Goal: Task Accomplishment & Management: Complete application form

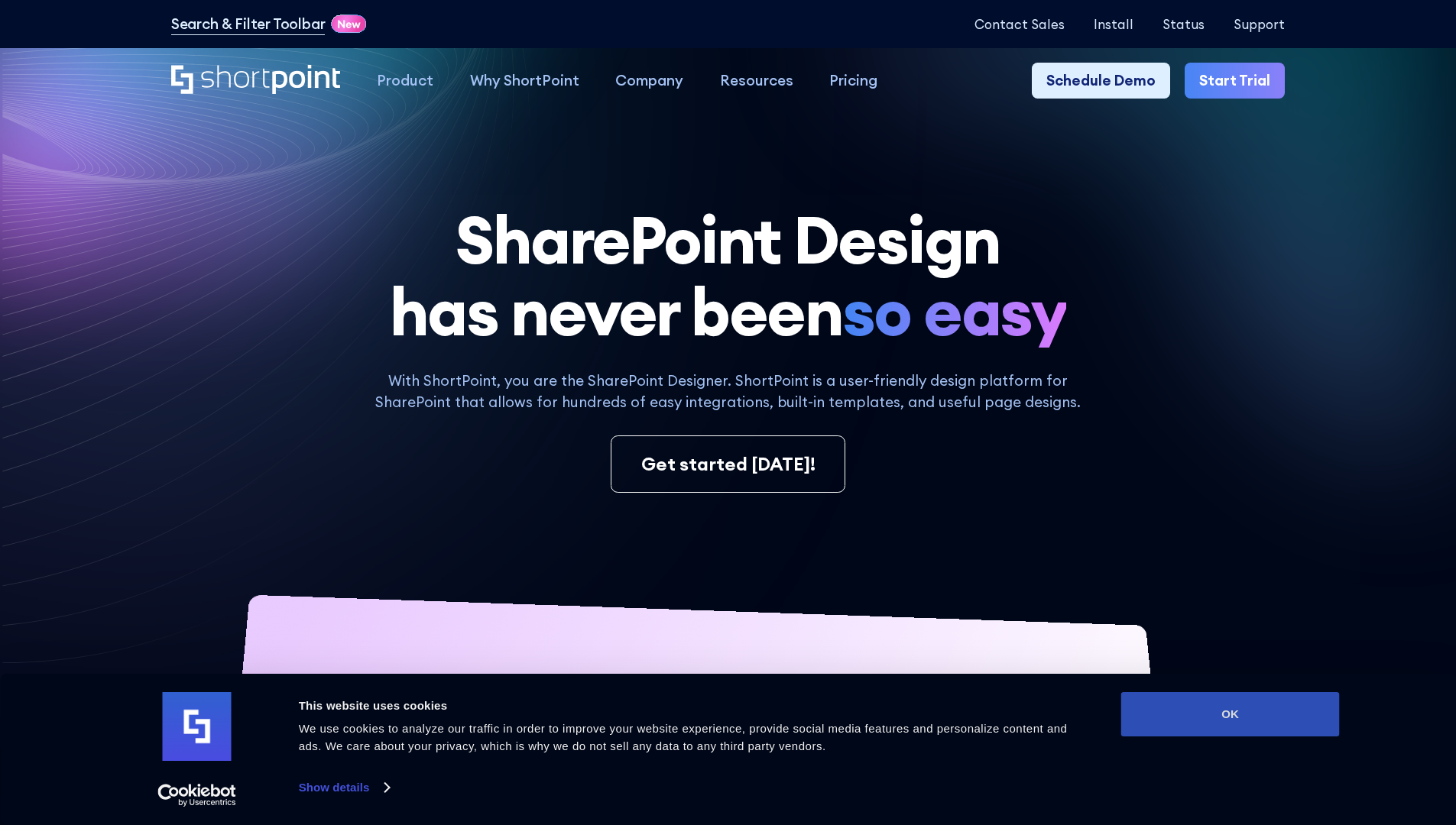
click at [1229, 714] on button "OK" at bounding box center [1230, 714] width 219 height 44
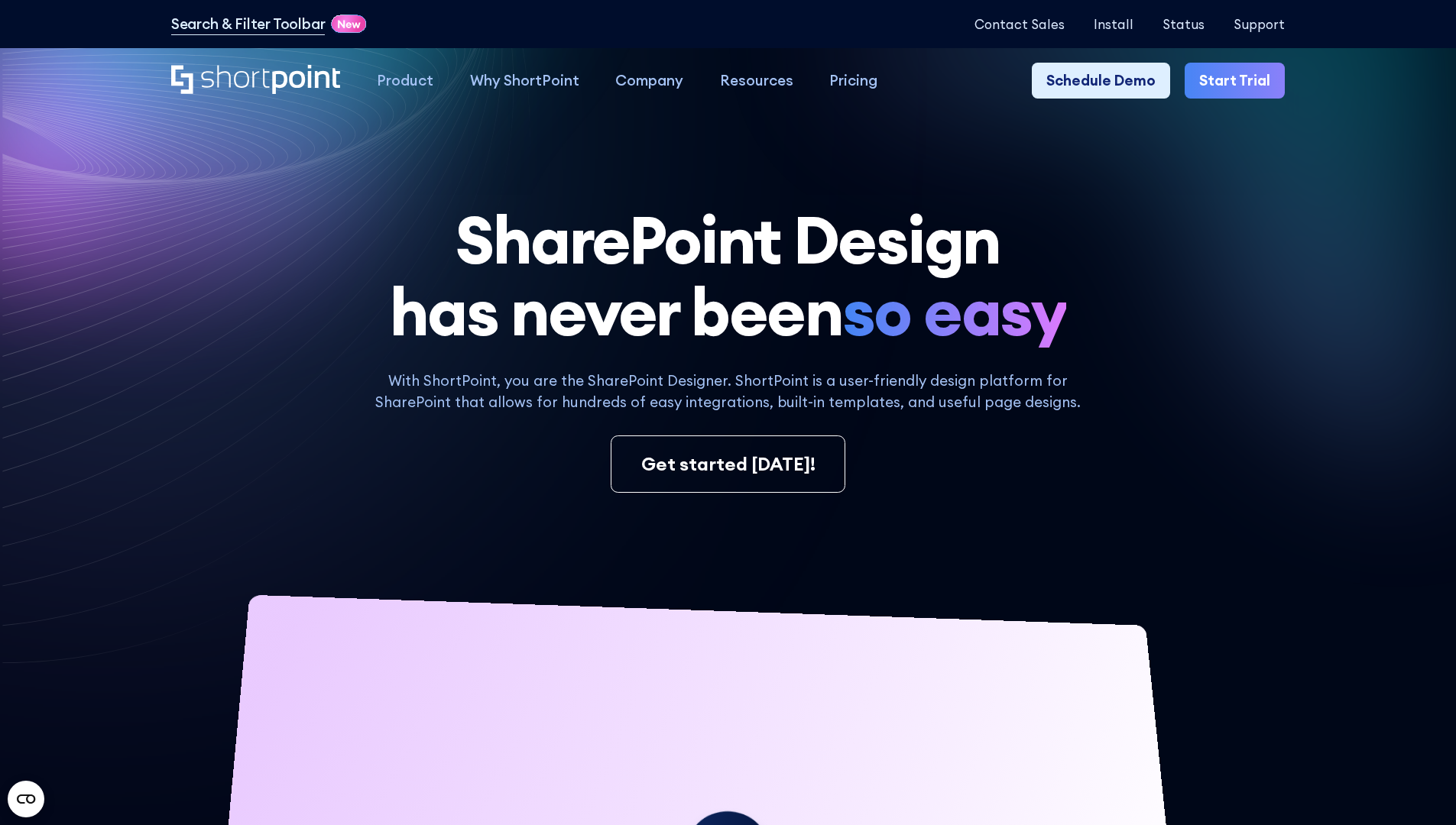
click at [1240, 81] on link "Start Trial" at bounding box center [1234, 81] width 100 height 36
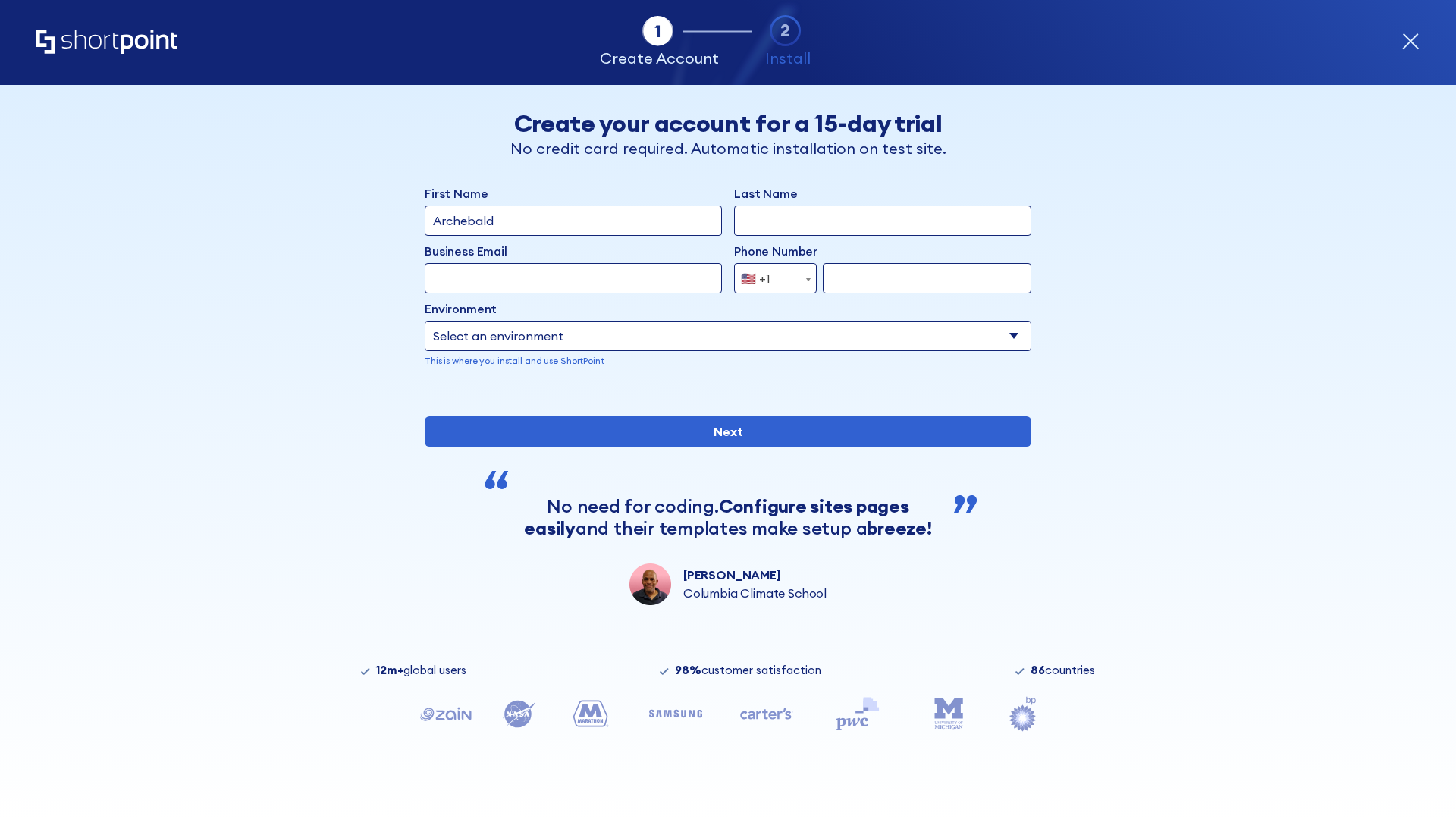
type input "Archebald"
type input "Berkuskv"
type input "2125556789"
select select "Microsoft 365"
type input "2125556789"
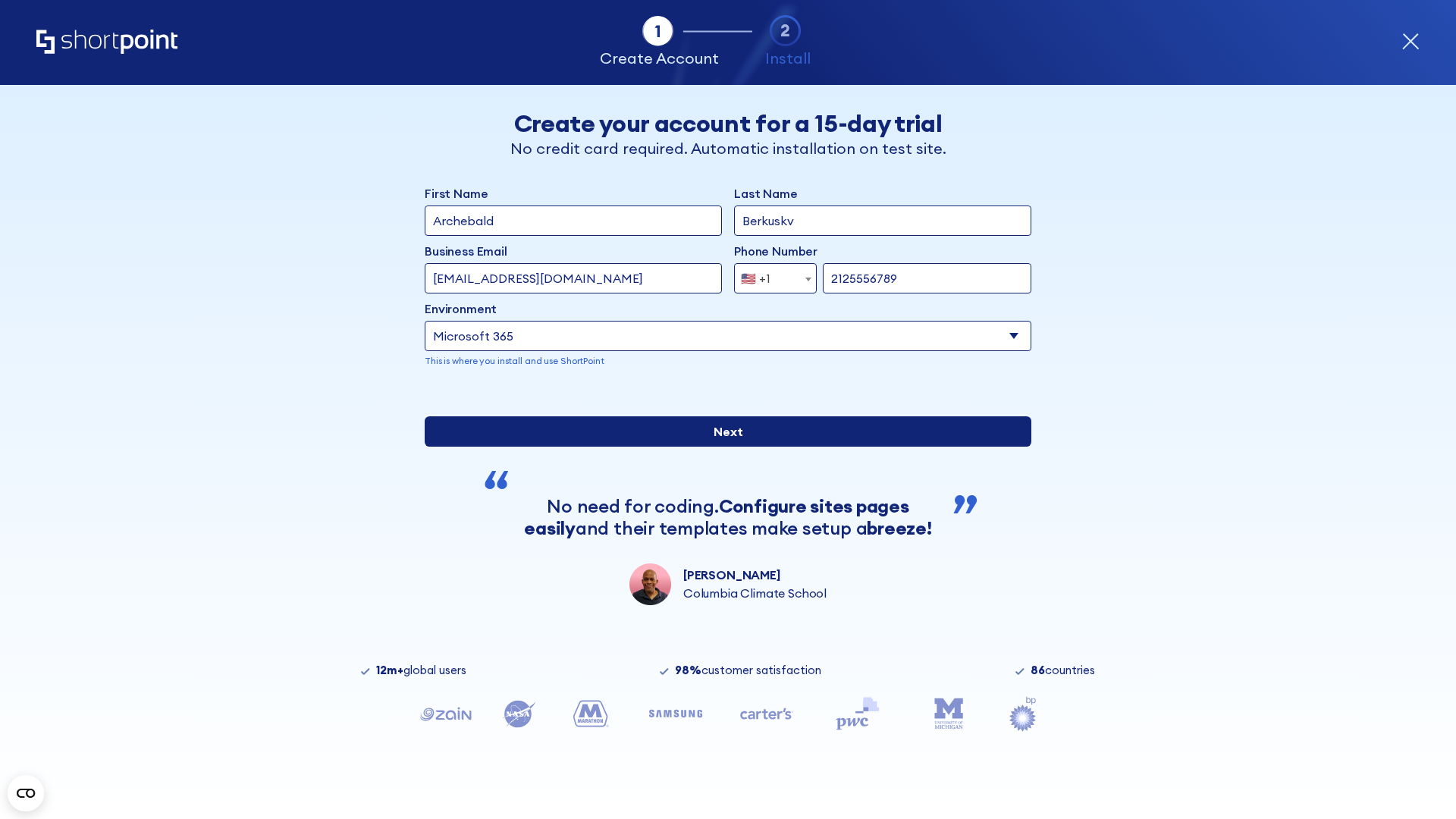
scroll to position [4, 0]
click at [722, 447] on input "Next" at bounding box center [728, 431] width 607 height 31
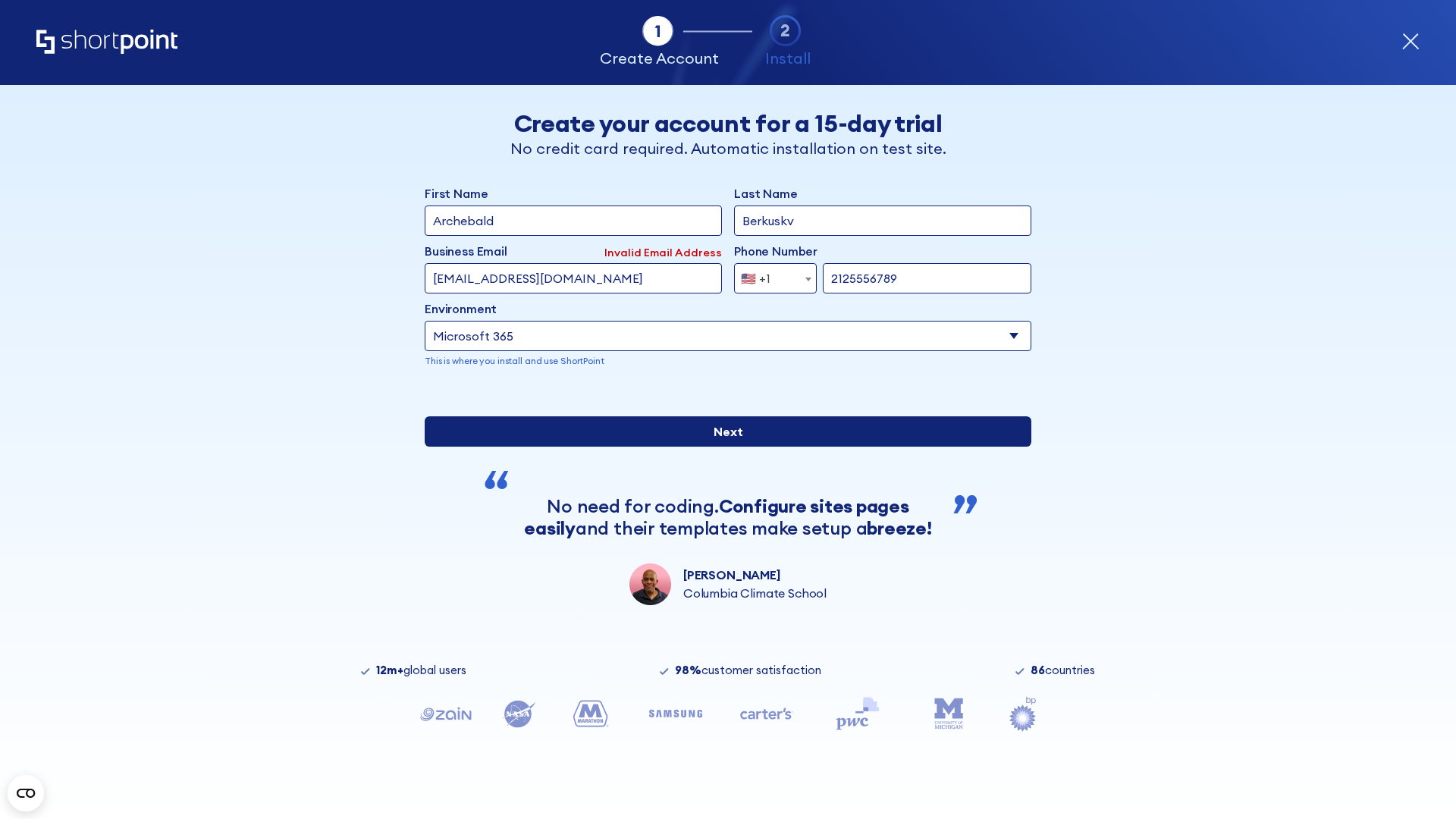
click at [722, 447] on input "Next" at bounding box center [728, 431] width 607 height 31
type input "test@shortpoint.com"
click at [722, 447] on input "Next" at bounding box center [728, 431] width 607 height 31
